Goal: Entertainment & Leisure: Consume media (video, audio)

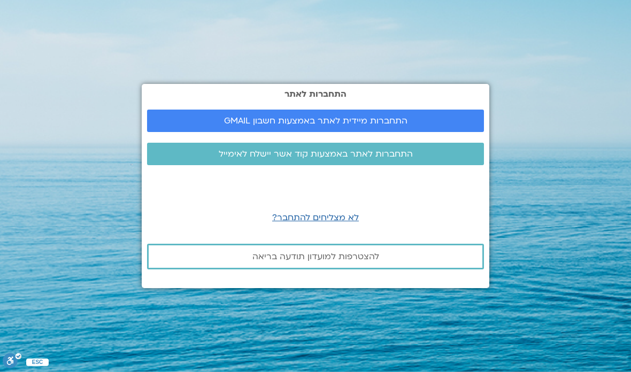
click at [389, 126] on span "התחברות מיידית לאתר באמצעות חשבון GMAIL" at bounding box center [315, 121] width 183 height 10
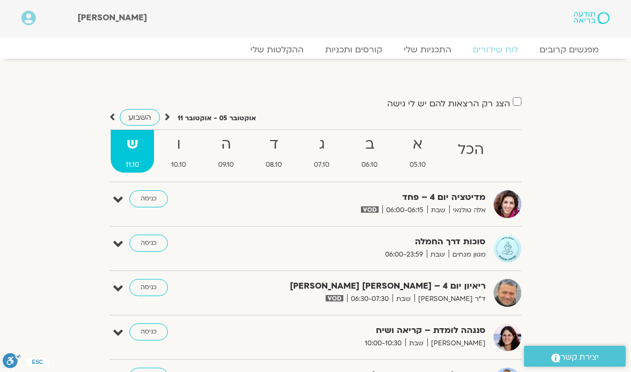
click at [185, 148] on strong "ו" at bounding box center [178, 145] width 45 height 24
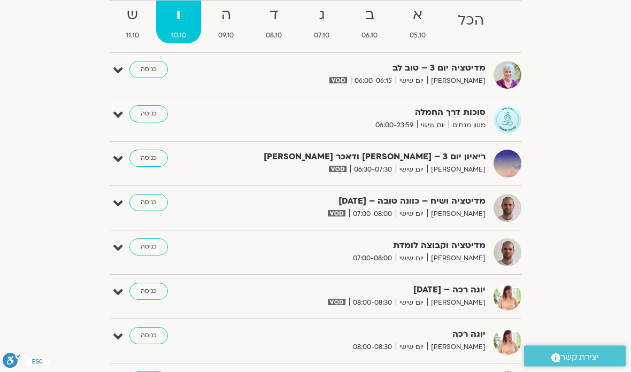
scroll to position [130, 0]
click at [153, 202] on link "כניסה" at bounding box center [148, 201] width 38 height 17
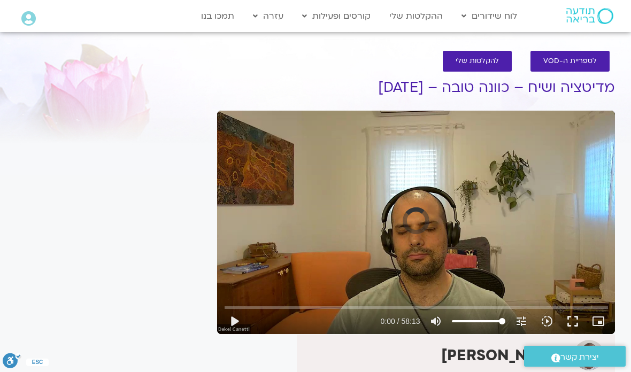
click at [237, 324] on button "play_arrow" at bounding box center [234, 321] width 26 height 26
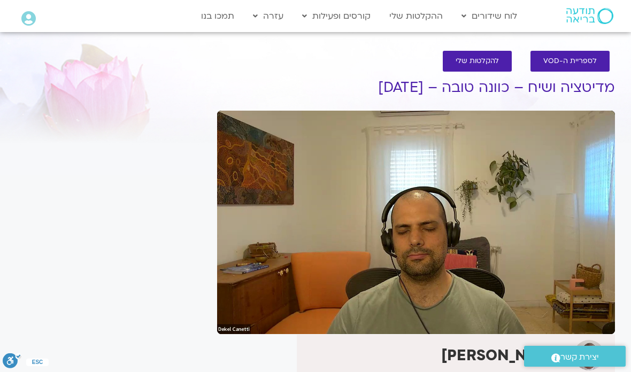
click at [8, 242] on section "לספריית ה-VOD להקלטות שלי מדיטציה ושיח – כוונה טובה – 10.10.25 דקל קנטי אני מתר…" at bounding box center [315, 342] width 631 height 604
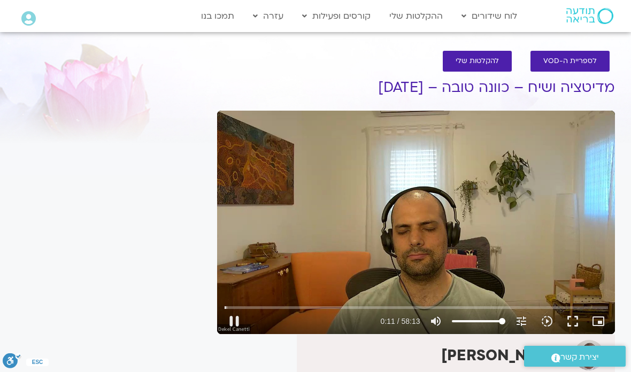
click at [239, 317] on button "pause" at bounding box center [234, 321] width 26 height 26
click at [243, 330] on button "play_arrow" at bounding box center [234, 321] width 26 height 26
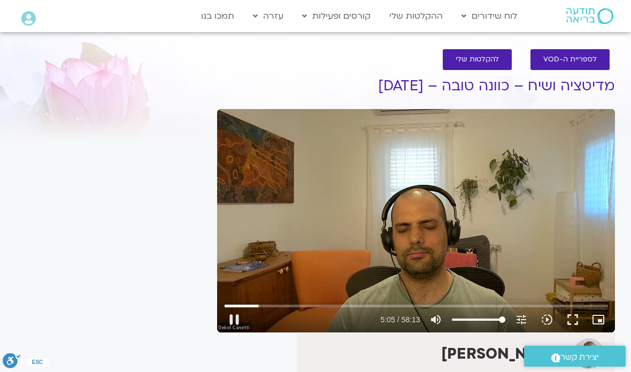
click at [231, 324] on button "pause" at bounding box center [234, 320] width 26 height 26
type input "305.506660303164"
